Goal: Transaction & Acquisition: Book appointment/travel/reservation

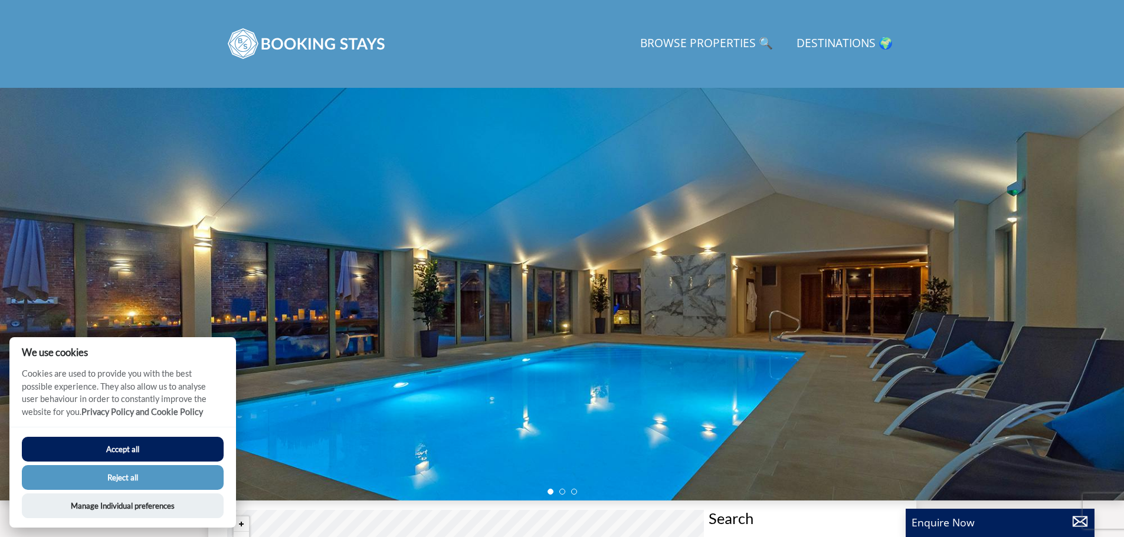
click at [693, 55] on link "Browse Properties 🔍" at bounding box center [706, 44] width 142 height 27
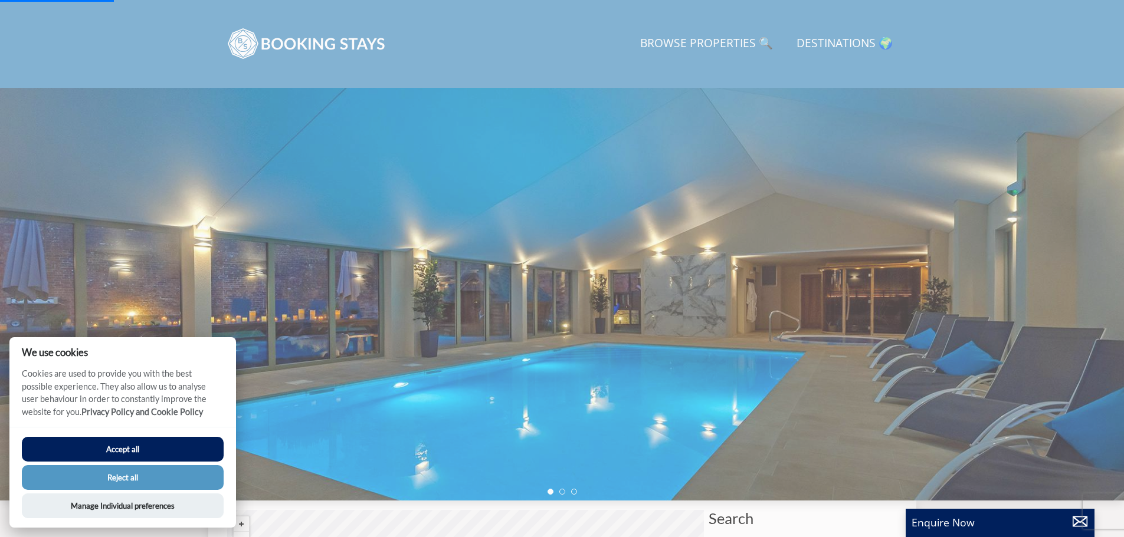
click at [188, 439] on button "Accept all" at bounding box center [123, 449] width 202 height 25
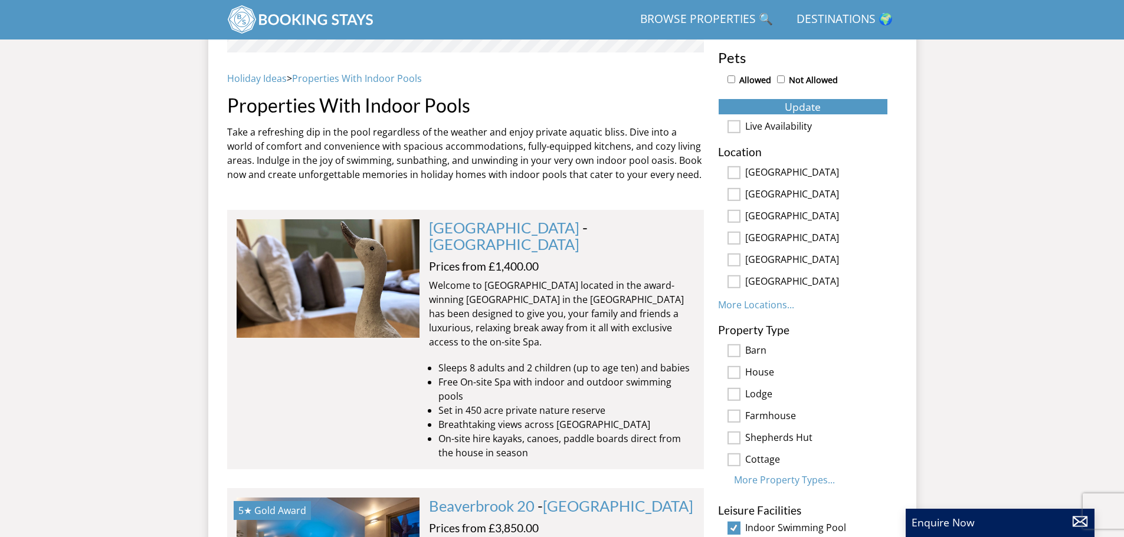
scroll to position [560, 0]
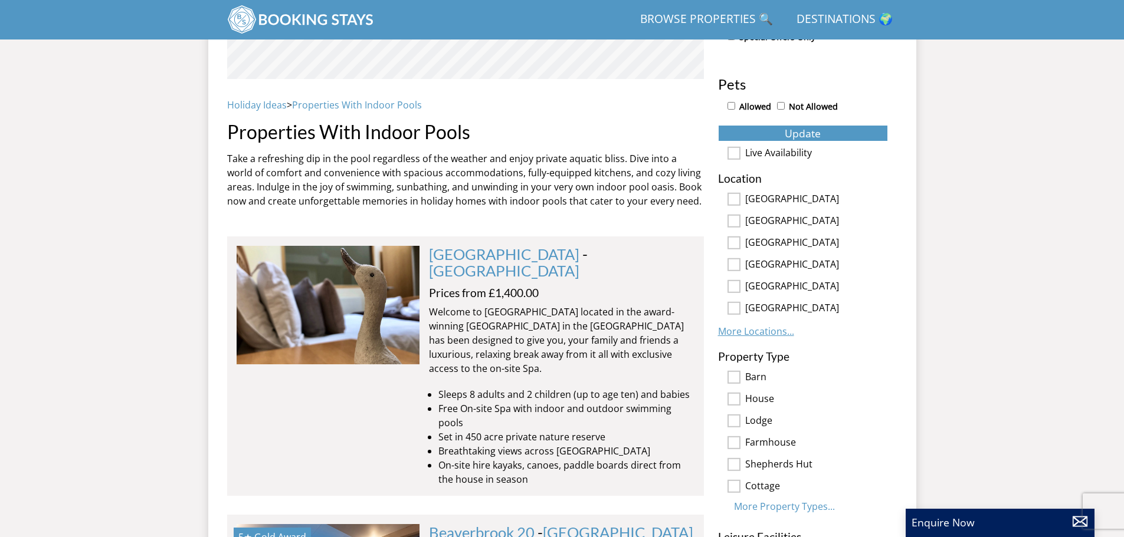
click at [769, 332] on link "More Locations..." at bounding box center [756, 331] width 76 height 13
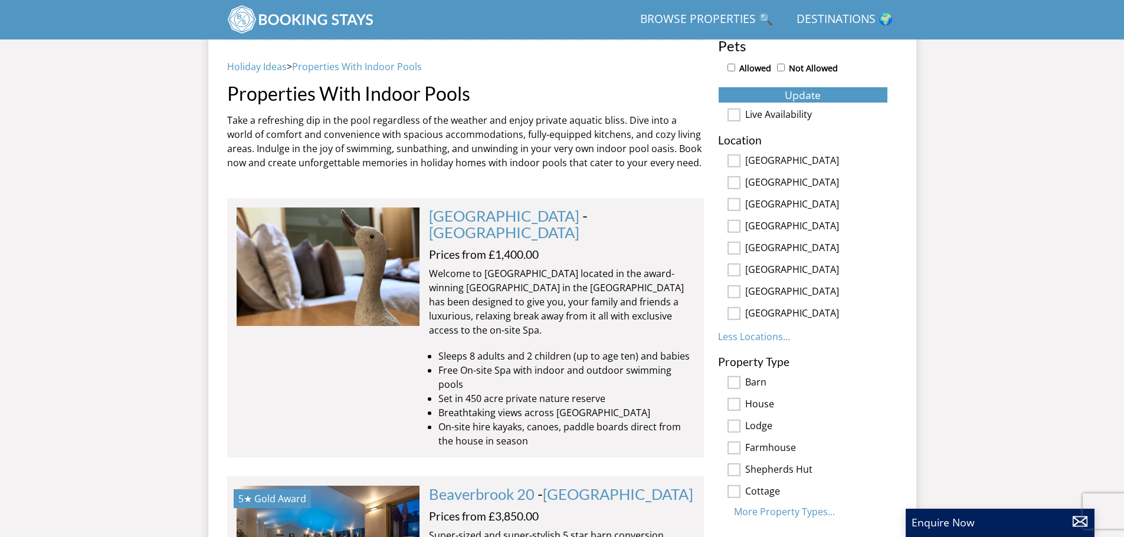
scroll to position [619, 0]
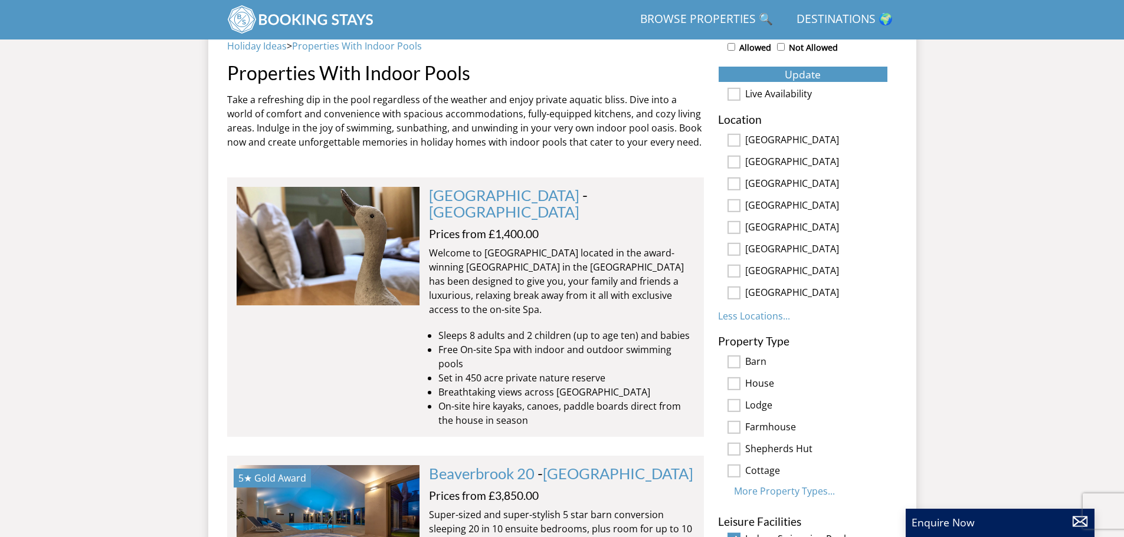
click at [769, 294] on label "[GEOGRAPHIC_DATA]" at bounding box center [816, 293] width 143 height 13
click at [740, 294] on input "[GEOGRAPHIC_DATA]" at bounding box center [733, 293] width 13 height 13
checkbox input "true"
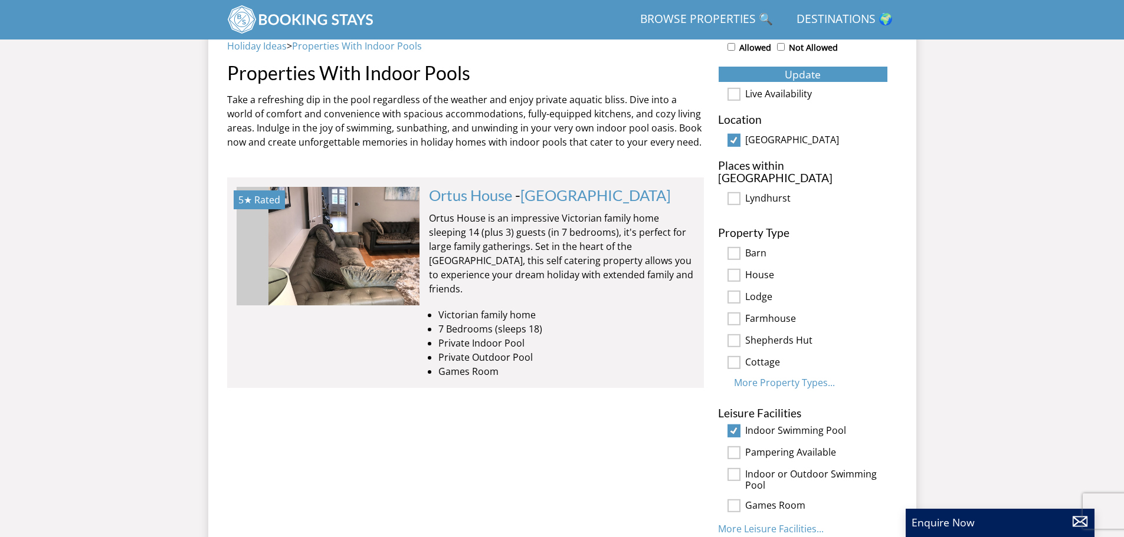
scroll to position [0, 4945]
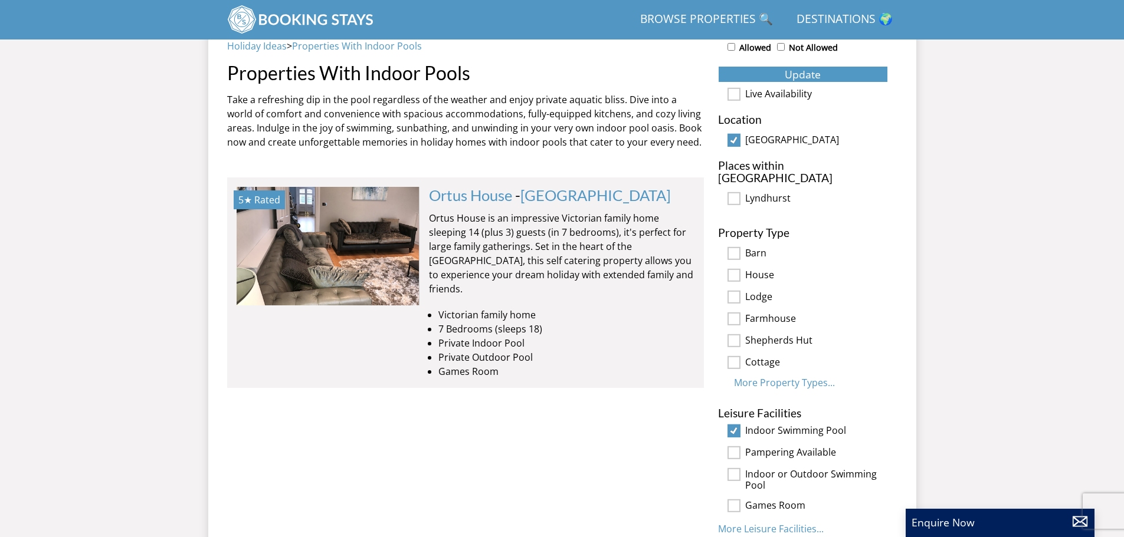
click at [743, 140] on div "[GEOGRAPHIC_DATA]" at bounding box center [803, 141] width 170 height 13
click at [735, 143] on input "[GEOGRAPHIC_DATA]" at bounding box center [733, 140] width 13 height 13
checkbox input "false"
